Goal: Register for event/course

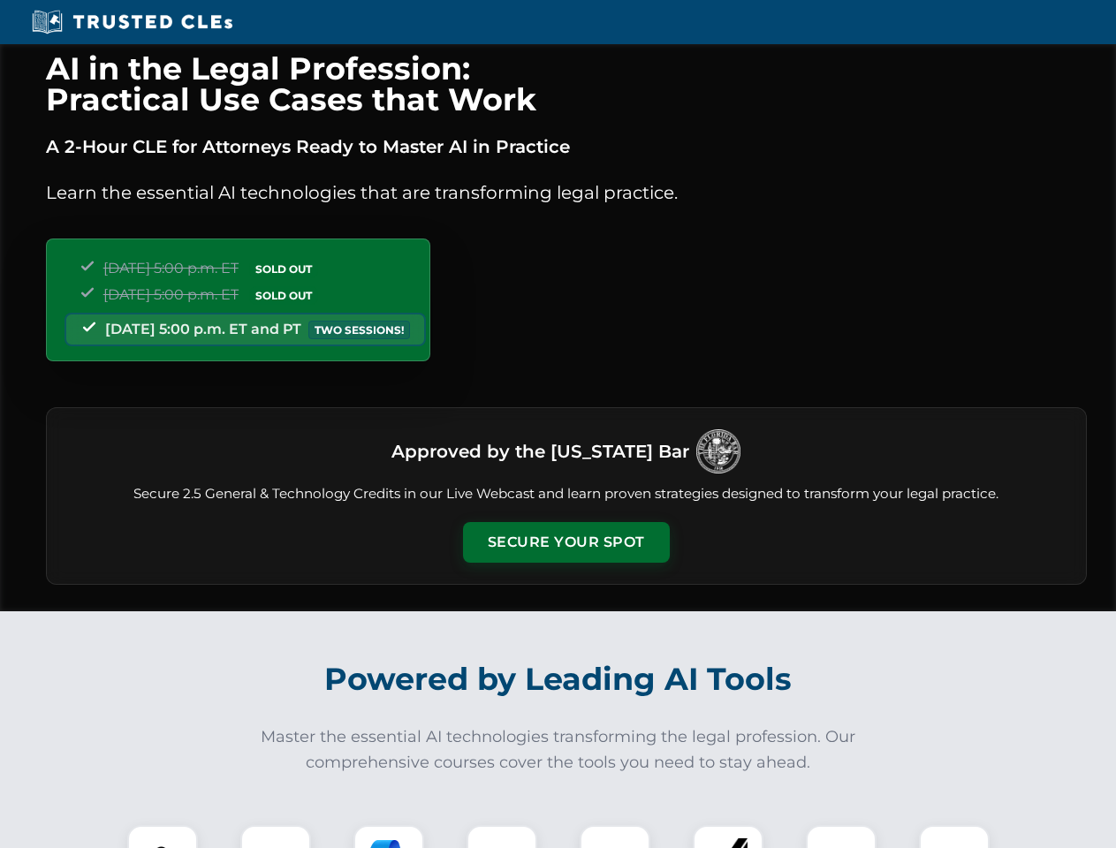
click at [566, 543] on button "Secure Your Spot" at bounding box center [566, 542] width 207 height 41
click at [163, 837] on img at bounding box center [162, 860] width 51 height 51
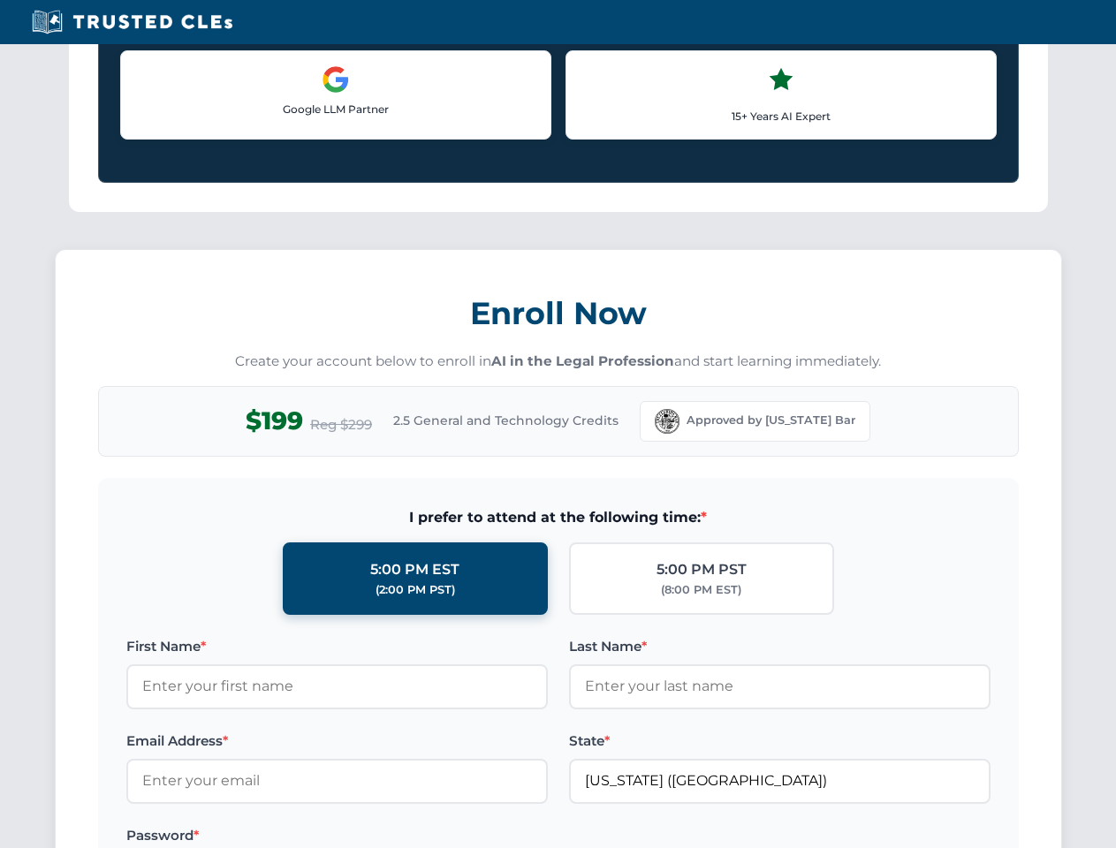
scroll to position [1735, 0]
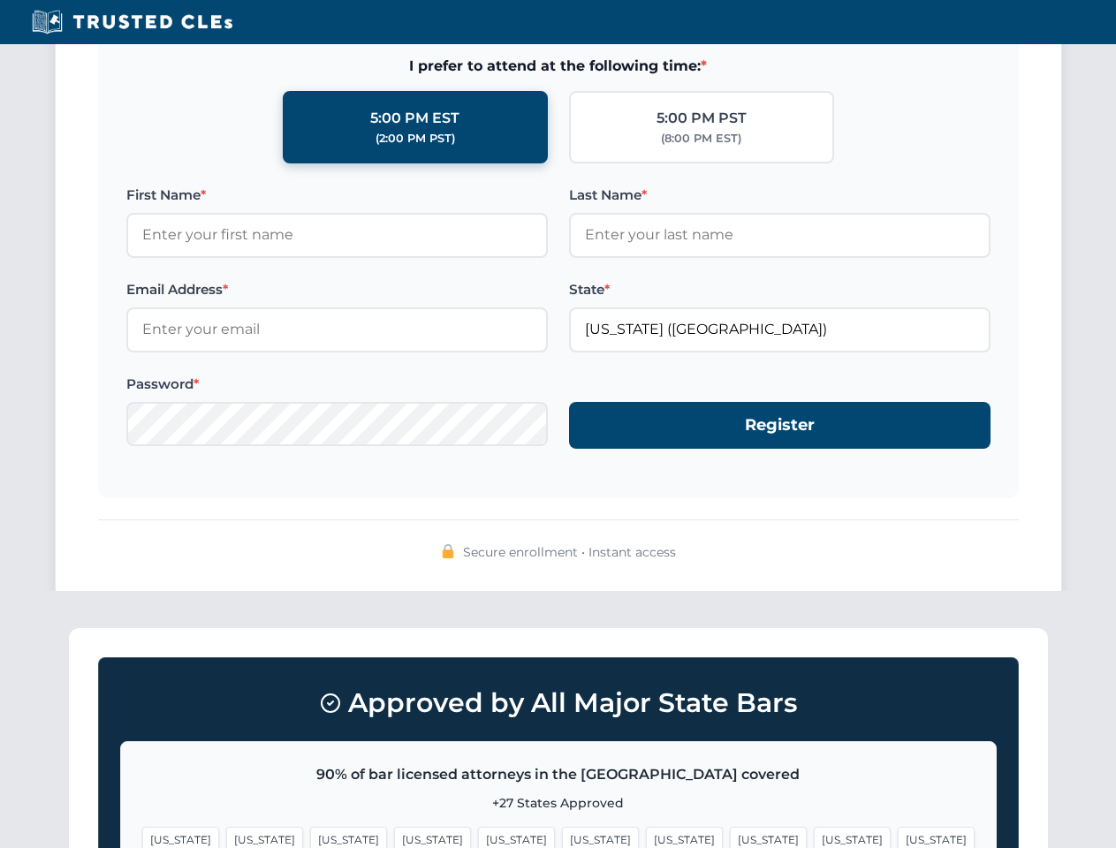
click at [814, 837] on span "[US_STATE]" at bounding box center [852, 840] width 77 height 26
